Goal: Consume media (video, audio): Consume media (video, audio)

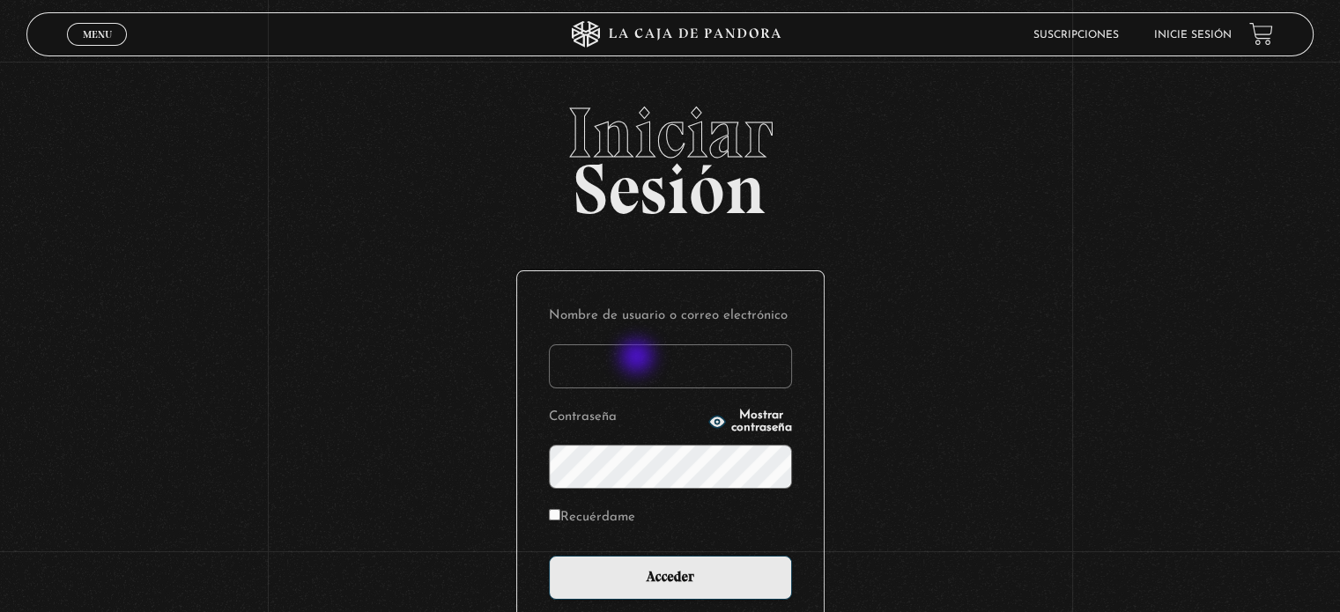
drag, startPoint x: 639, startPoint y: 359, endPoint x: 646, endPoint y: 366, distance: 10.0
click at [639, 358] on input "Nombre de usuario o correo electrónico" at bounding box center [670, 366] width 243 height 44
type input "sharlims@gmail.com"
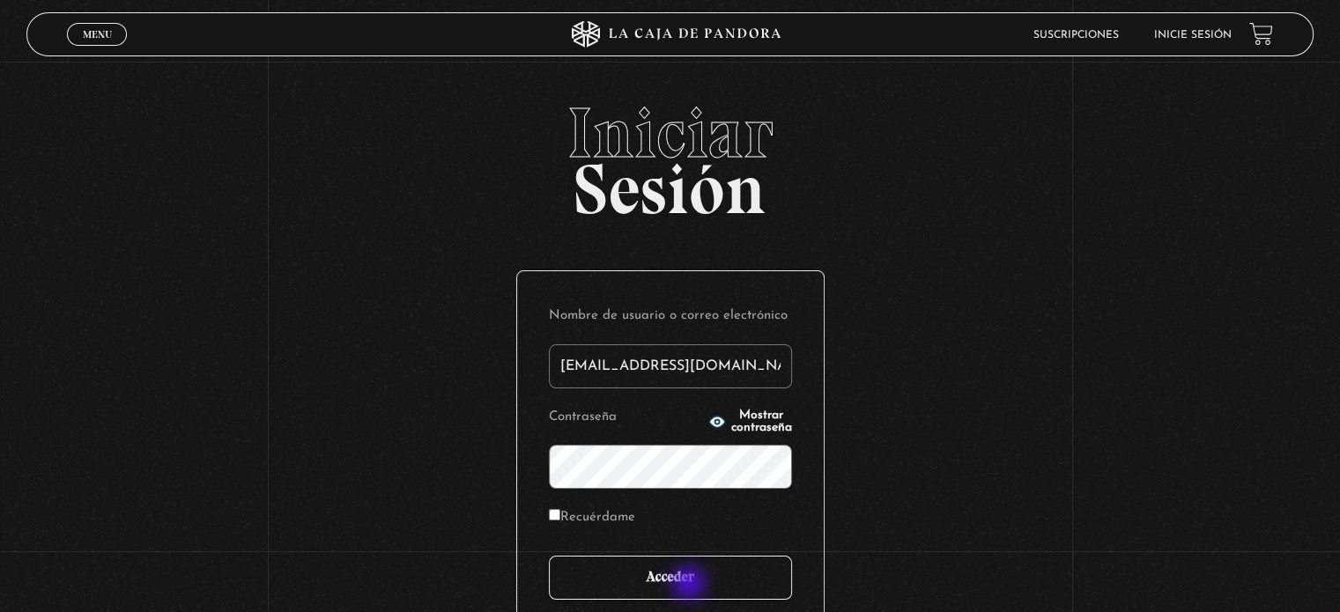
drag, startPoint x: 698, startPoint y: 582, endPoint x: 685, endPoint y: 575, distance: 15.0
click at [695, 582] on input "Acceder" at bounding box center [670, 578] width 243 height 44
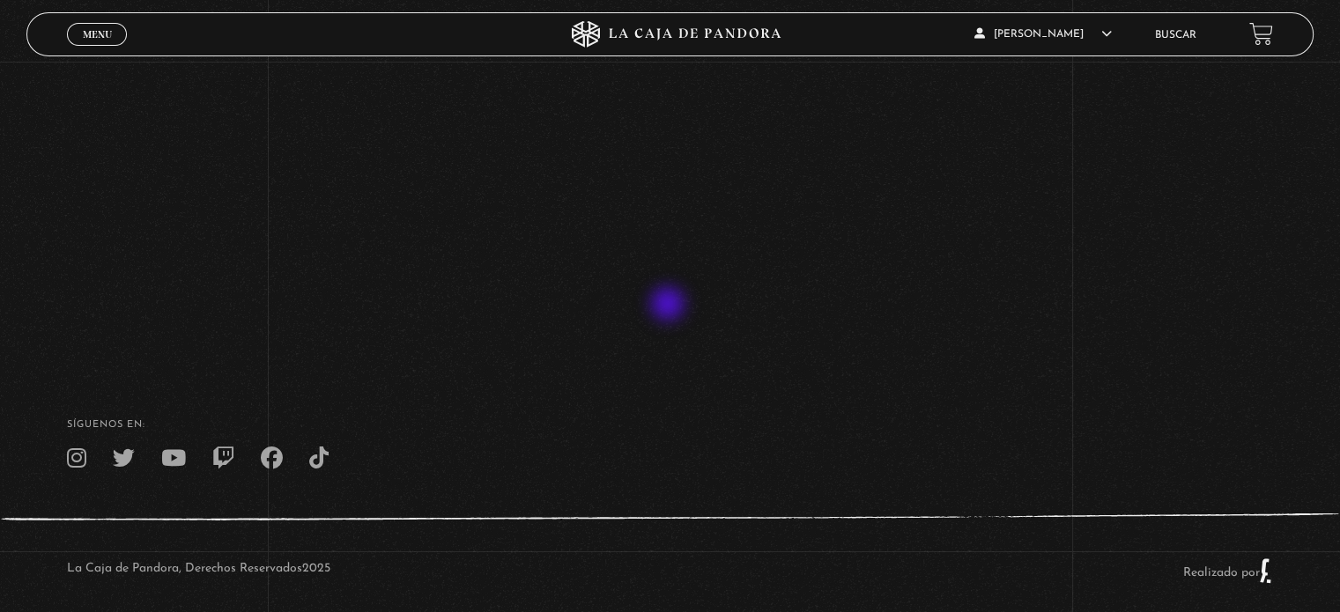
scroll to position [337, 0]
